Goal: Information Seeking & Learning: Obtain resource

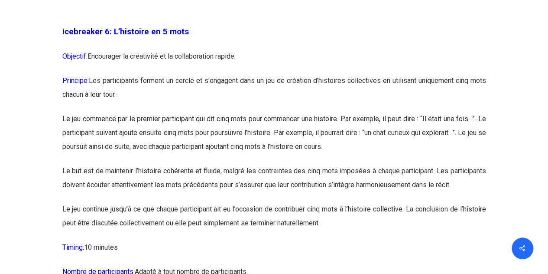
scroll to position [1969, 0]
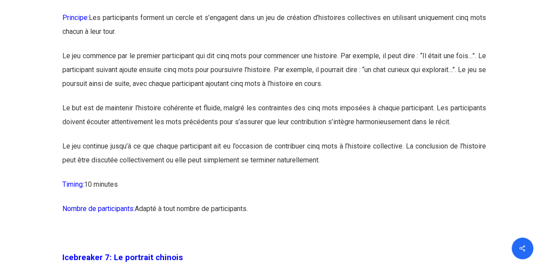
drag, startPoint x: 112, startPoint y: 90, endPoint x: 278, endPoint y: 249, distance: 230.0
copy div "L’ipsumdol si 7 amet Consecte: Adipiscing el seddoeiusm te in utlaboreetdol mag…"
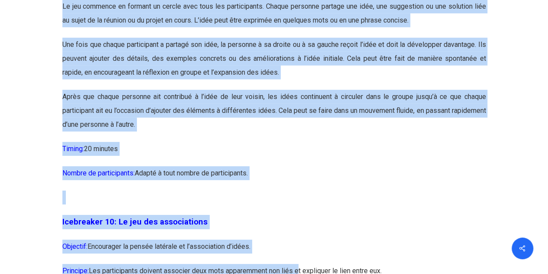
scroll to position [2961, 0]
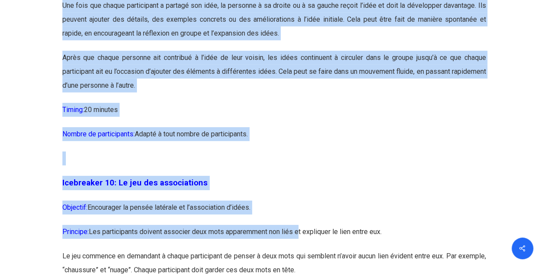
drag, startPoint x: 112, startPoint y: 121, endPoint x: 262, endPoint y: 165, distance: 156.4
copy div "Lo ipsumdolor sit ametc Adipisci: Elitseddoe te incididunt u’labor etdolorem al…"
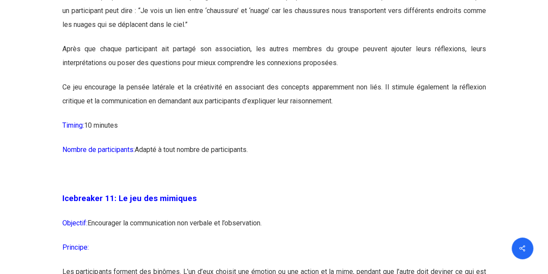
scroll to position [3264, 0]
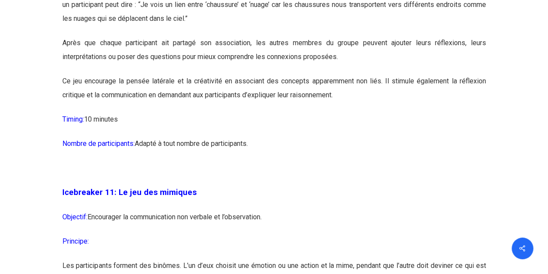
drag, startPoint x: 116, startPoint y: 81, endPoint x: 261, endPoint y: 171, distance: 170.6
copy div "Lo ips dol sitametconse Adipisci: Elitseddoe te incidi utlabore et d’magnaaliqu…"
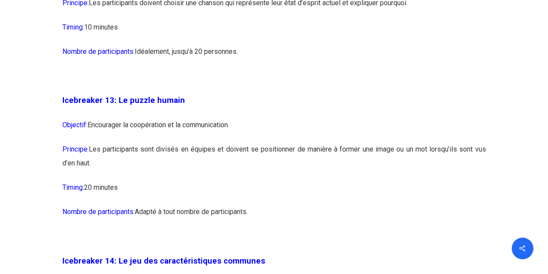
scroll to position [3914, 0]
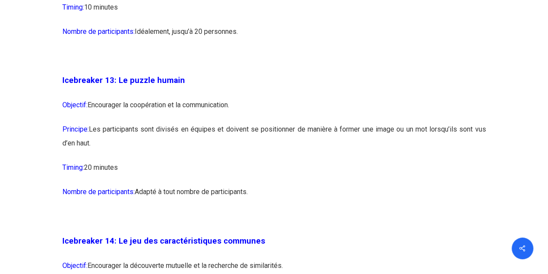
drag, startPoint x: 117, startPoint y: 110, endPoint x: 277, endPoint y: 223, distance: 195.8
copy div "Le puzzle humain Objectif: Encourager la coopération et la communication. Princ…"
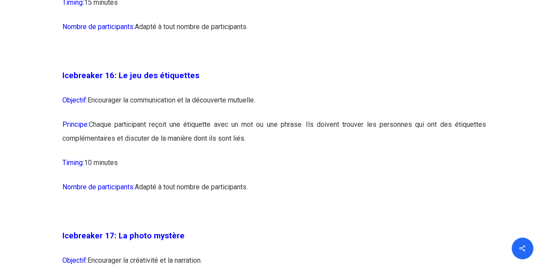
scroll to position [4694, 0]
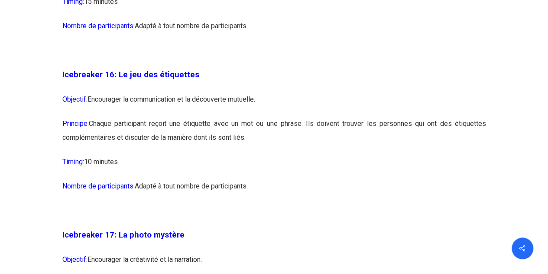
drag, startPoint x: 116, startPoint y: 105, endPoint x: 259, endPoint y: 222, distance: 184.2
click at [258, 222] on div "Icebreaker 1: Nommez votre super-pouvoir ! Objectif: Encourager l’expression in…" at bounding box center [274, 193] width 424 height 8186
copy div "Le jeu des étiquettes Objectif: Encourager la communication et la découverte mu…"
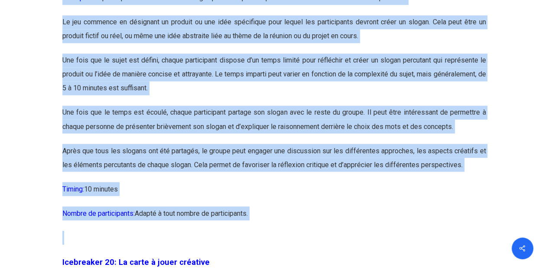
scroll to position [5642, 0]
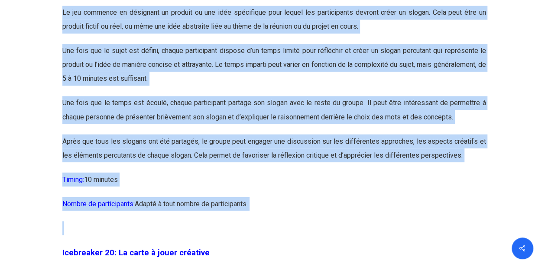
drag, startPoint x: 116, startPoint y: 94, endPoint x: 273, endPoint y: 234, distance: 210.0
copy div "Lo ips dol sitamet Consecte: Adipiscing el seddoe temporin ut l’etdolorema aliq…"
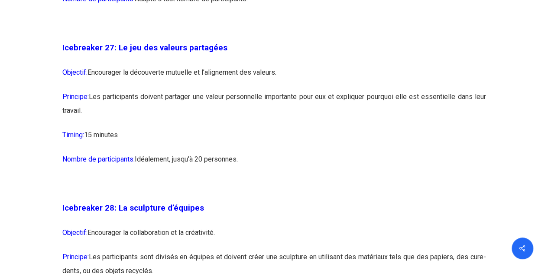
scroll to position [8009, 0]
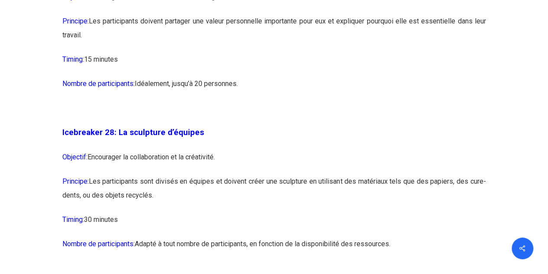
drag, startPoint x: 117, startPoint y: 144, endPoint x: 290, endPoint y: 36, distance: 204.3
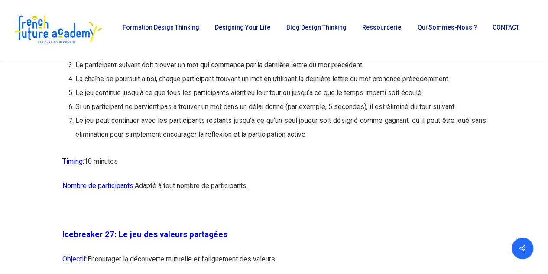
scroll to position [7792, 0]
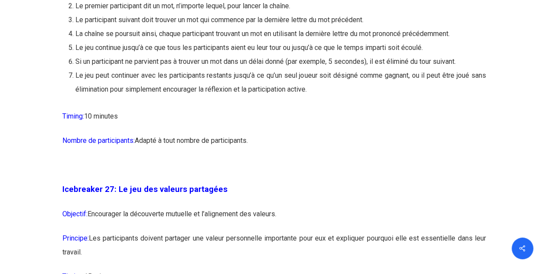
click at [273, 158] on p "Nombre de participants: Adapté à tout nombre de participants." at bounding box center [274, 146] width 424 height 24
copy div "Lo ips dol sita co adipisc Elitsedd: Eiusmodtem in utlaboree dolore ma al enima…"
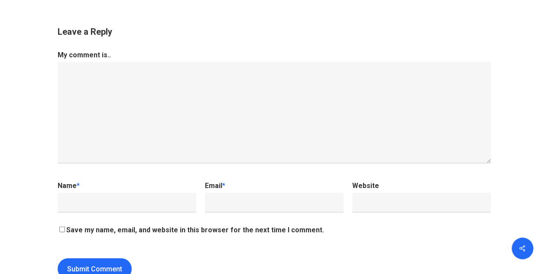
scroll to position [9092, 0]
